Goal: Communication & Community: Answer question/provide support

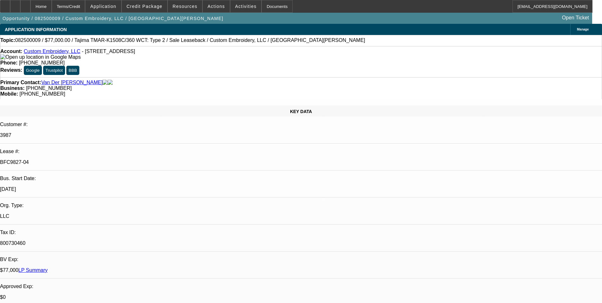
select select "0"
select select "2"
select select "0"
select select "2"
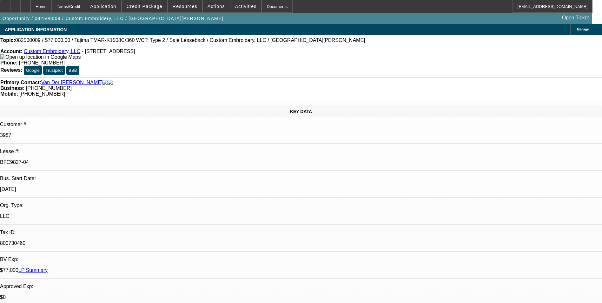
select select "0"
select select "2"
select select "0"
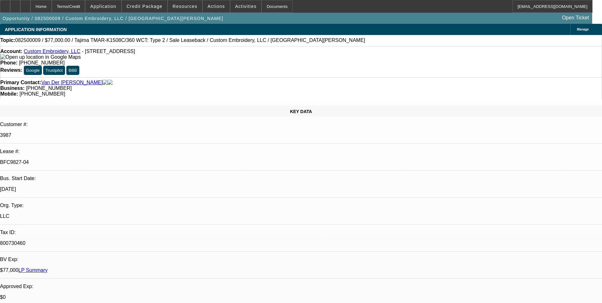
select select "2"
select select "0"
select select "1"
select select "2"
select select "1"
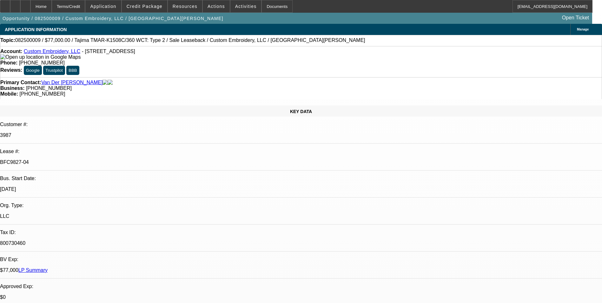
select select "2"
select select "1"
select select "2"
select select "1"
select select "2"
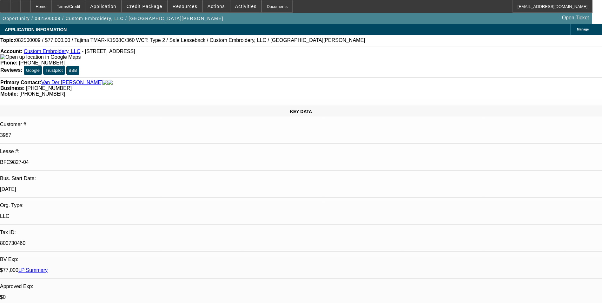
select select "2"
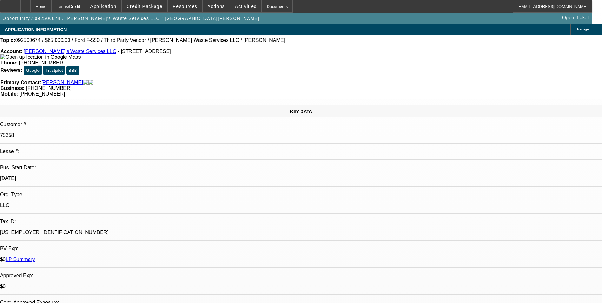
select select "0"
select select "2"
select select "0.1"
select select "1"
select select "2"
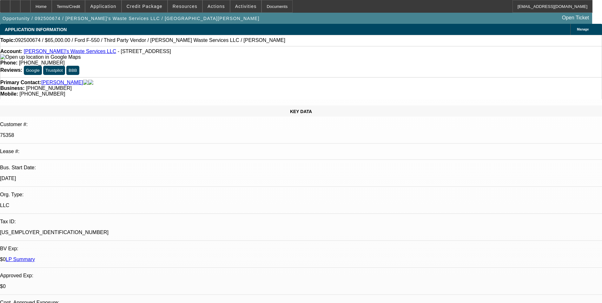
select select "4"
radio input "true"
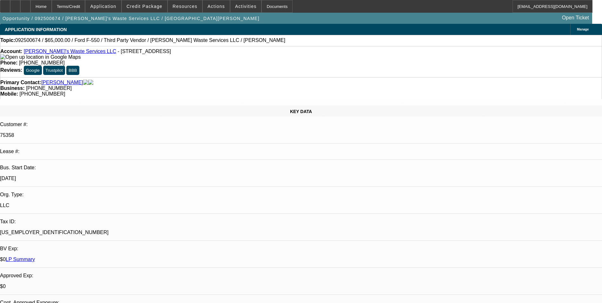
type textarea "Payment history good-on-time/01-Disc to HNB-insurance payoff/02;03;04;05-sold o…"
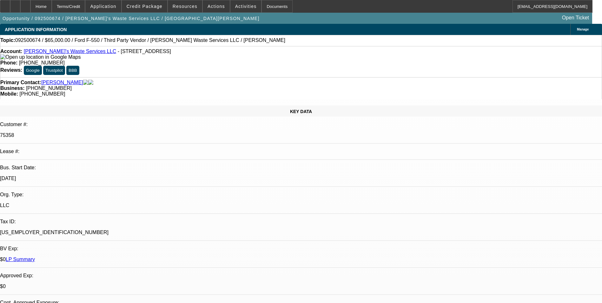
radio input "true"
drag, startPoint x: 528, startPoint y: 117, endPoint x: 410, endPoint y: 102, distance: 119.0
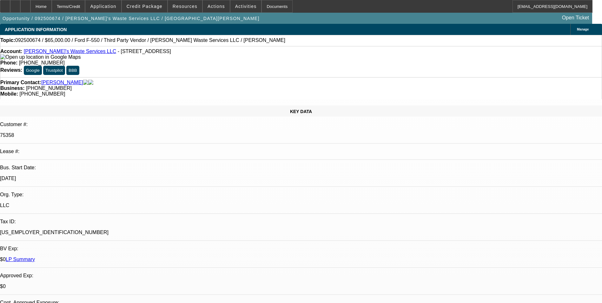
type textarea "Payment history good with beacon/01-Disc to HNB-insurance payoff/02;03;04;05-so…"
radio input "true"
select select "0"
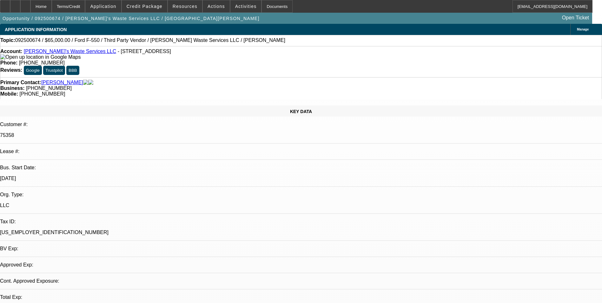
select select "2"
select select "0.1"
select select "1"
select select "2"
select select "4"
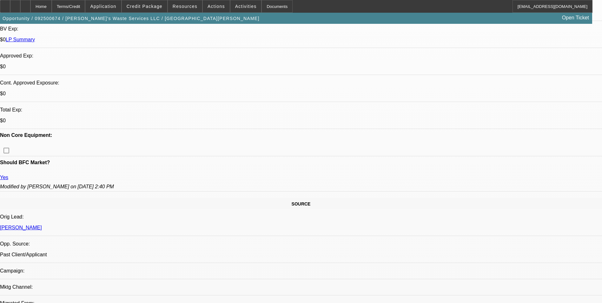
scroll to position [317, 0]
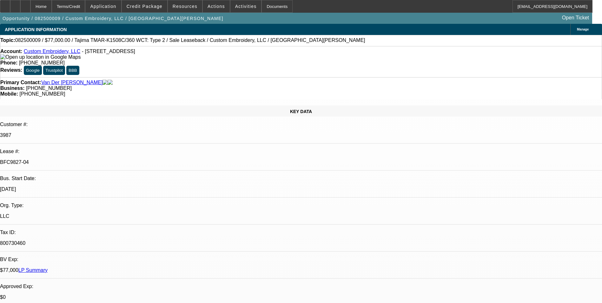
select select "0"
select select "2"
select select "0"
select select "2"
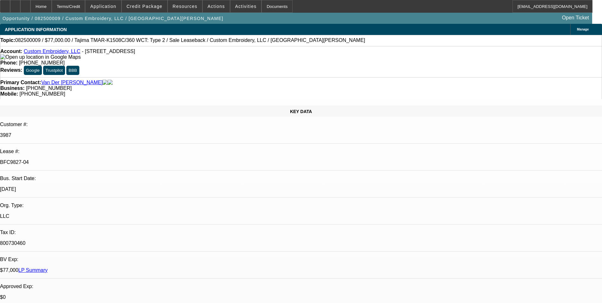
select select "0"
select select "2"
select select "0"
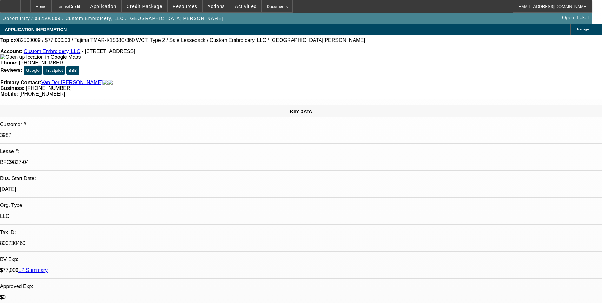
select select "2"
select select "0"
select select "1"
select select "2"
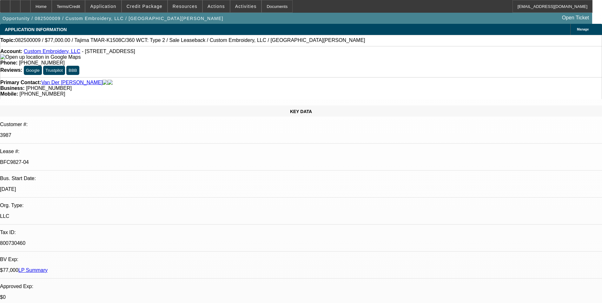
select select "1"
select select "2"
select select "1"
select select "2"
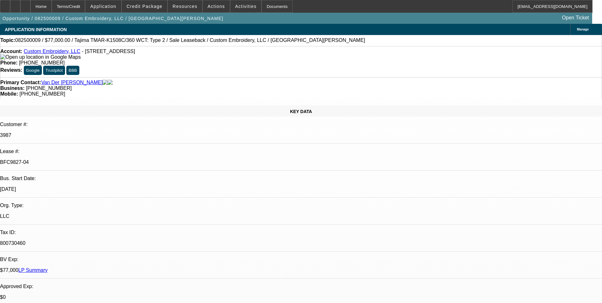
select select "2"
select select "1"
select select "2"
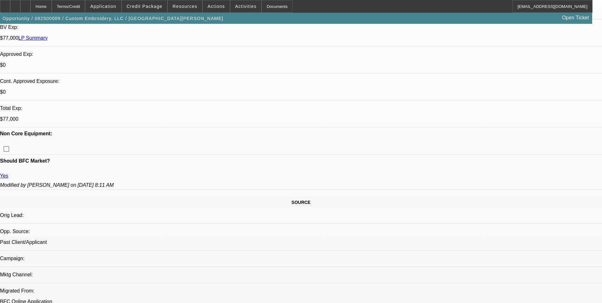
scroll to position [222, 0]
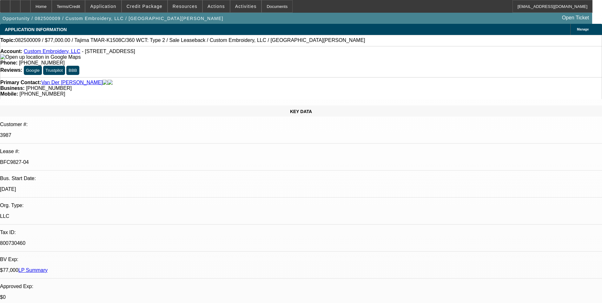
select select "0"
select select "2"
select select "0"
select select "2"
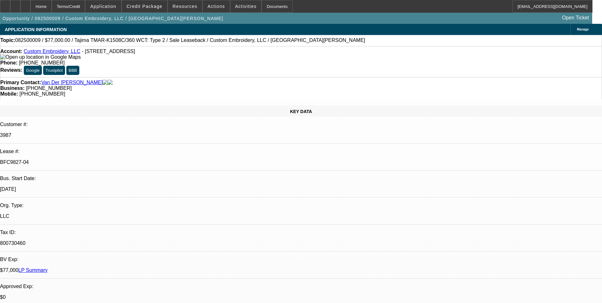
select select "0"
select select "2"
select select "0"
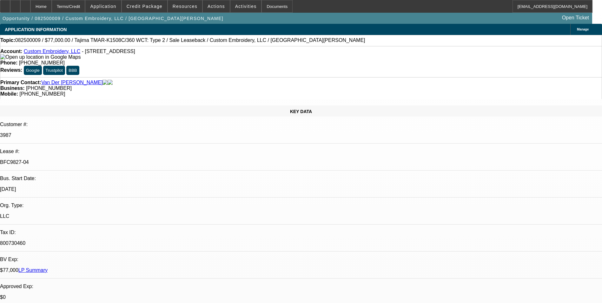
select select "2"
select select "0"
select select "1"
select select "2"
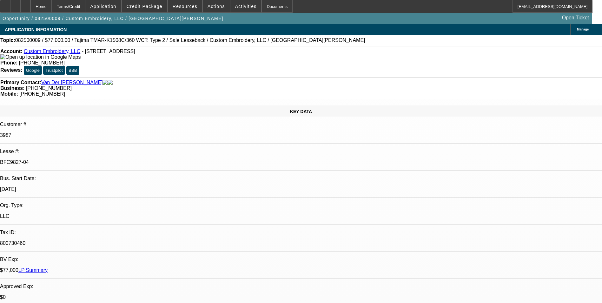
select select "1"
select select "2"
select select "1"
select select "2"
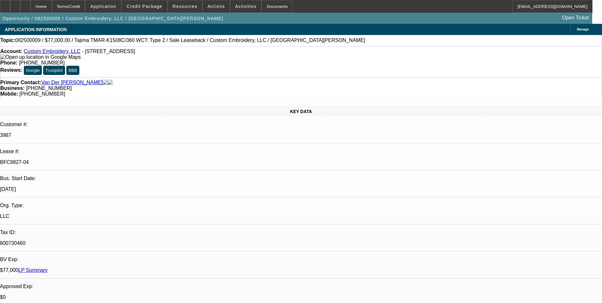
select select "2"
select select "1"
select select "2"
click at [81, 132] on p "3987" at bounding box center [301, 135] width 602 height 6
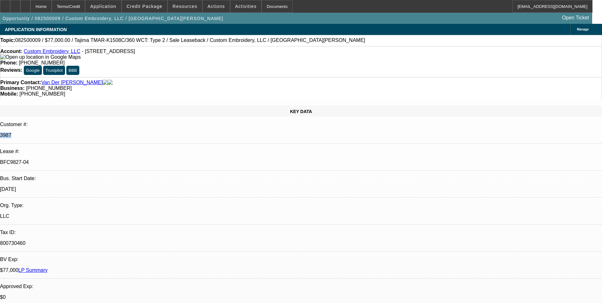
click at [81, 132] on p "3987" at bounding box center [301, 135] width 602 height 6
copy p "3987"
